Goal: Transaction & Acquisition: Purchase product/service

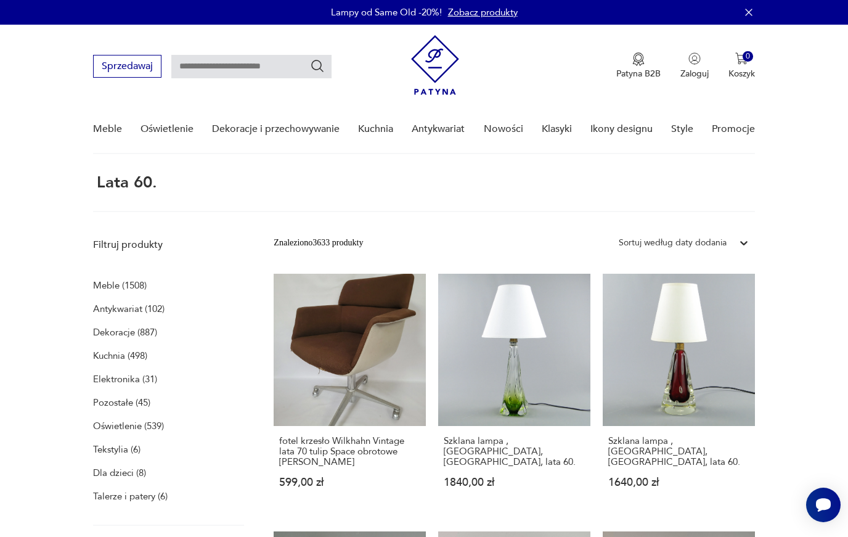
click at [108, 281] on p "Meble (1508)" at bounding box center [120, 285] width 54 height 17
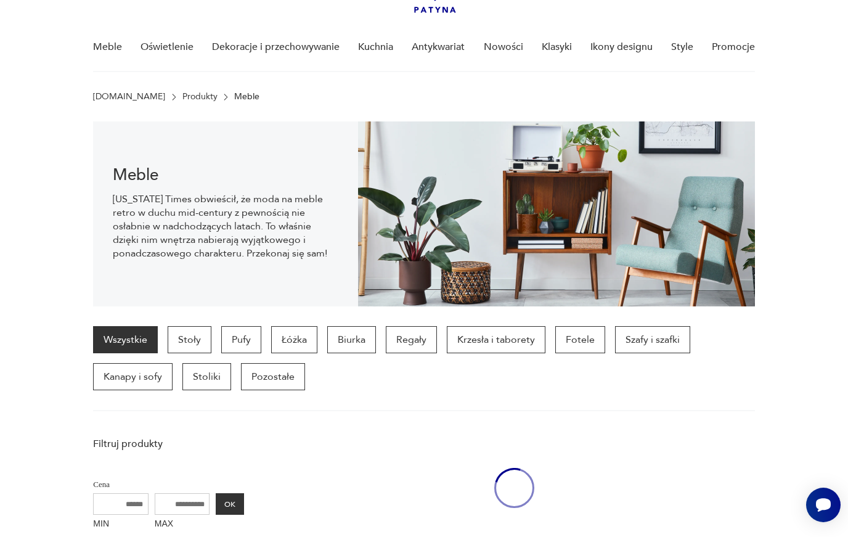
scroll to position [123, 0]
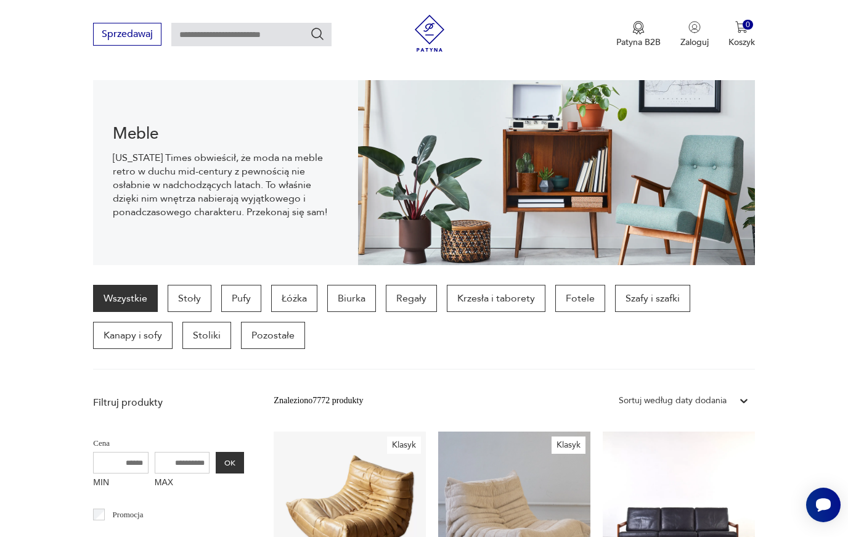
click at [409, 293] on p "Regały" at bounding box center [411, 298] width 51 height 27
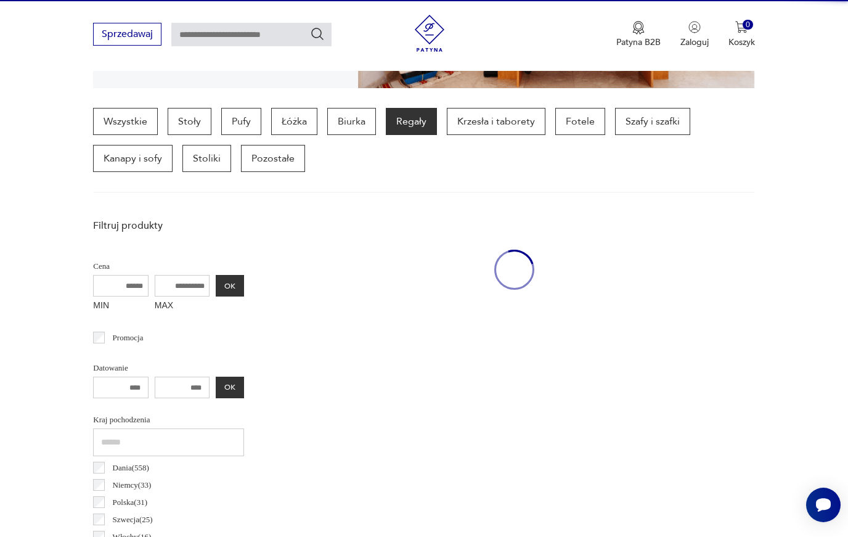
scroll to position [328, 0]
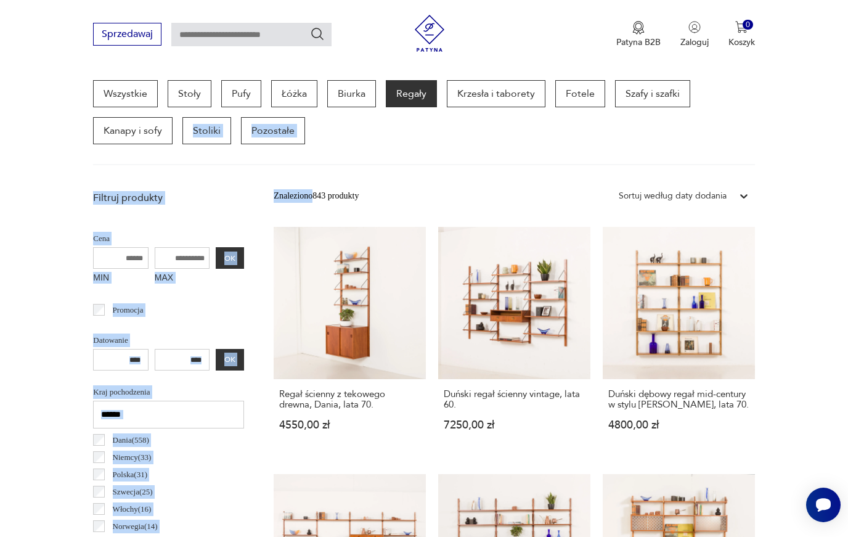
click at [374, 330] on link "Regał ścienny z tekowego drewna, Dania, lata 70. 4550,00 zł" at bounding box center [350, 340] width 152 height 227
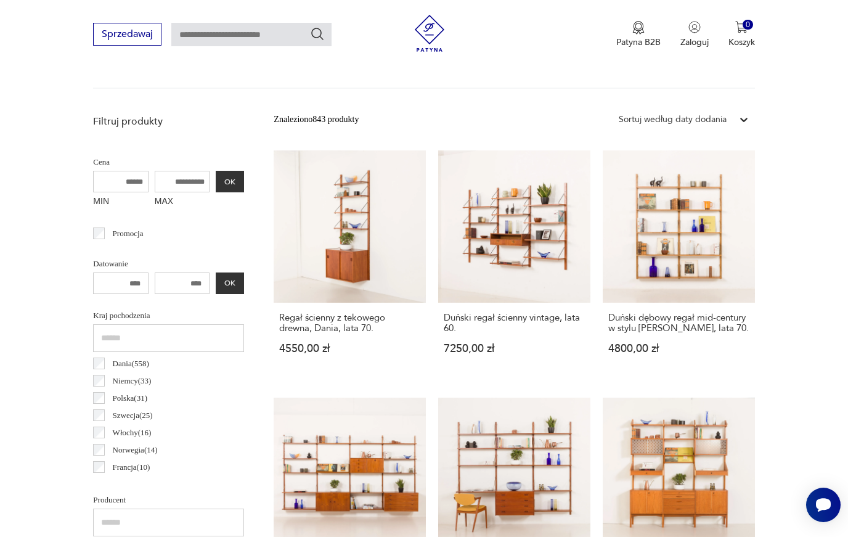
scroll to position [369, 0]
